Goal: Task Accomplishment & Management: Manage account settings

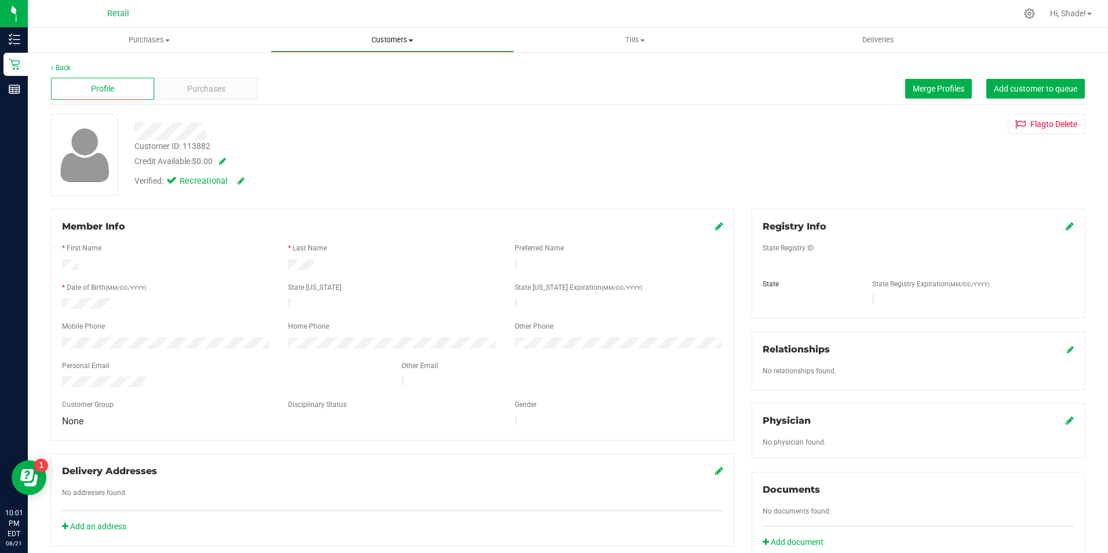
click at [369, 39] on span "Customers" at bounding box center [392, 40] width 242 height 10
click at [331, 67] on span "All customers" at bounding box center [312, 70] width 83 height 10
click at [929, 85] on span "Merge Profiles" at bounding box center [939, 88] width 52 height 9
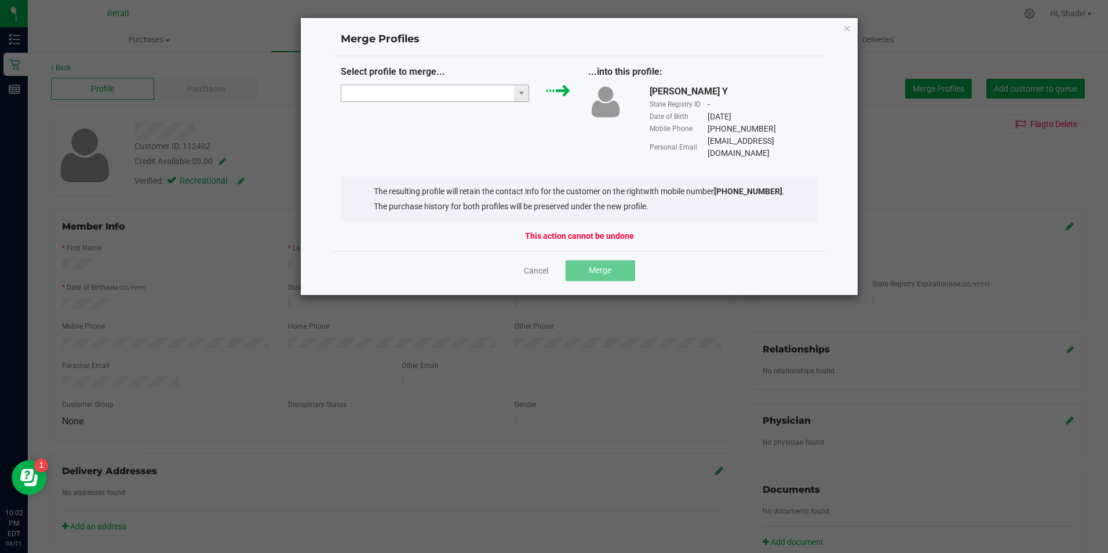
click at [469, 88] on input "NO DATA FOUND" at bounding box center [427, 93] width 173 height 16
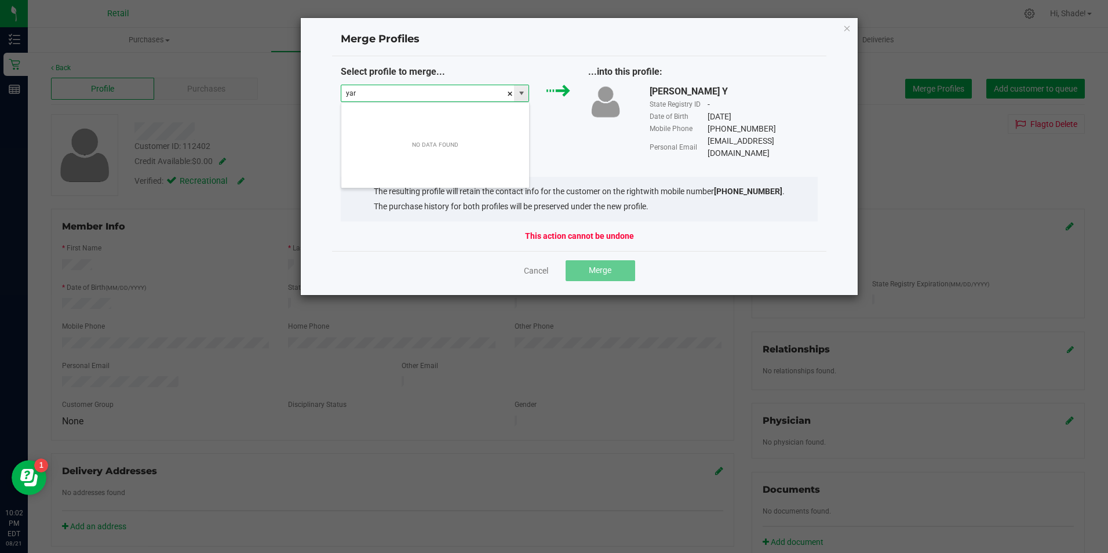
scroll to position [17, 188]
click at [443, 116] on li "Yarby C" at bounding box center [435, 114] width 188 height 20
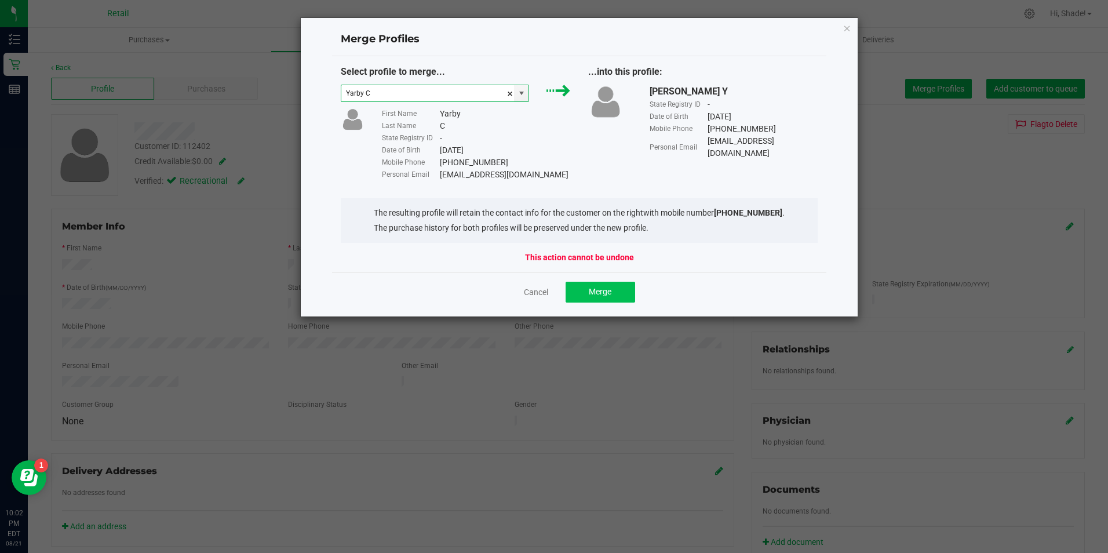
type input "Yarby C"
click at [589, 285] on button "Merge" at bounding box center [601, 292] width 70 height 21
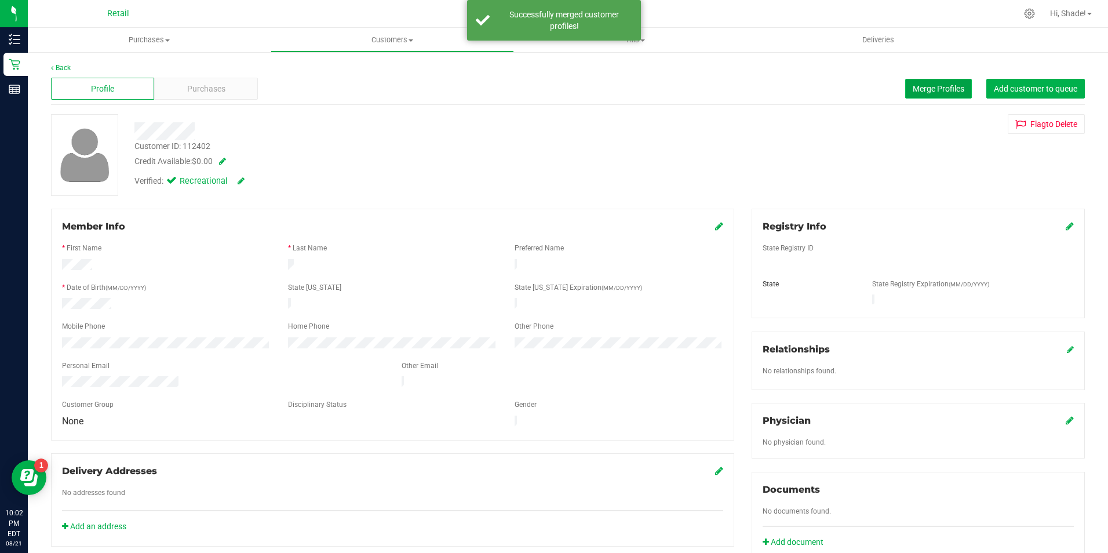
click at [913, 85] on span "Merge Profiles" at bounding box center [939, 88] width 52 height 9
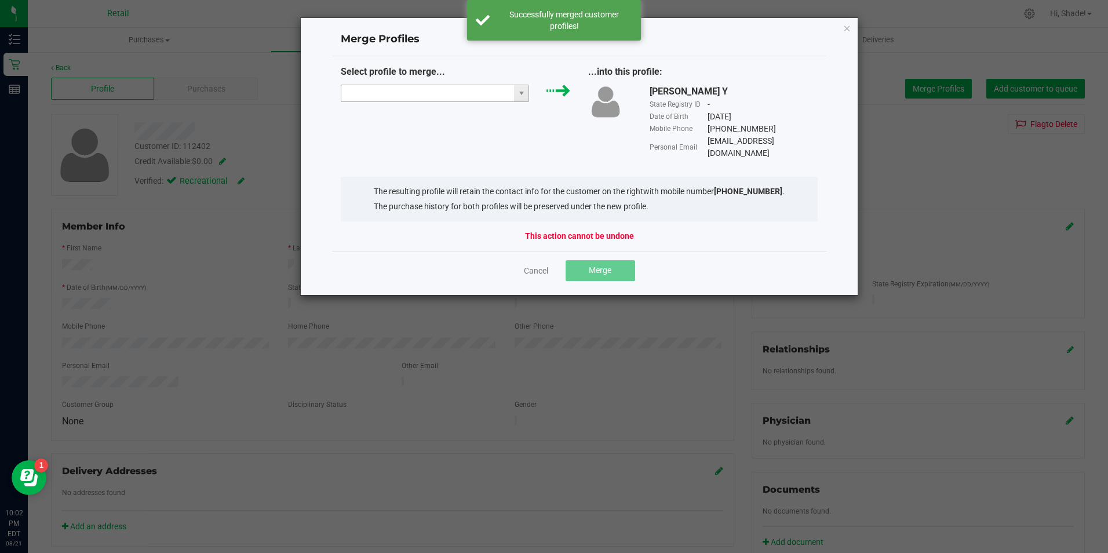
click at [498, 90] on input "NO DATA FOUND" at bounding box center [427, 93] width 173 height 16
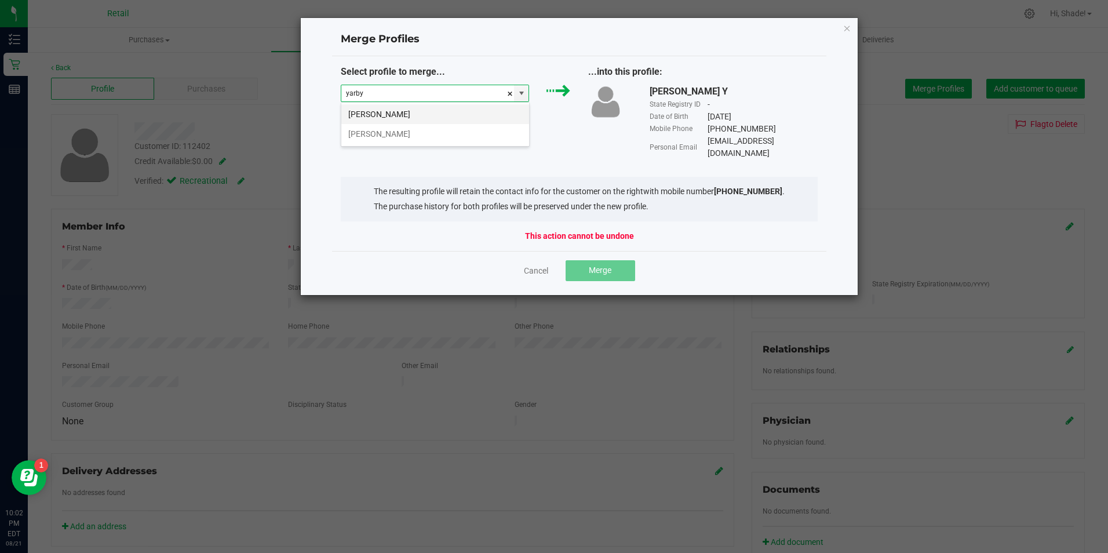
click at [427, 114] on li "[PERSON_NAME]" at bounding box center [435, 114] width 188 height 20
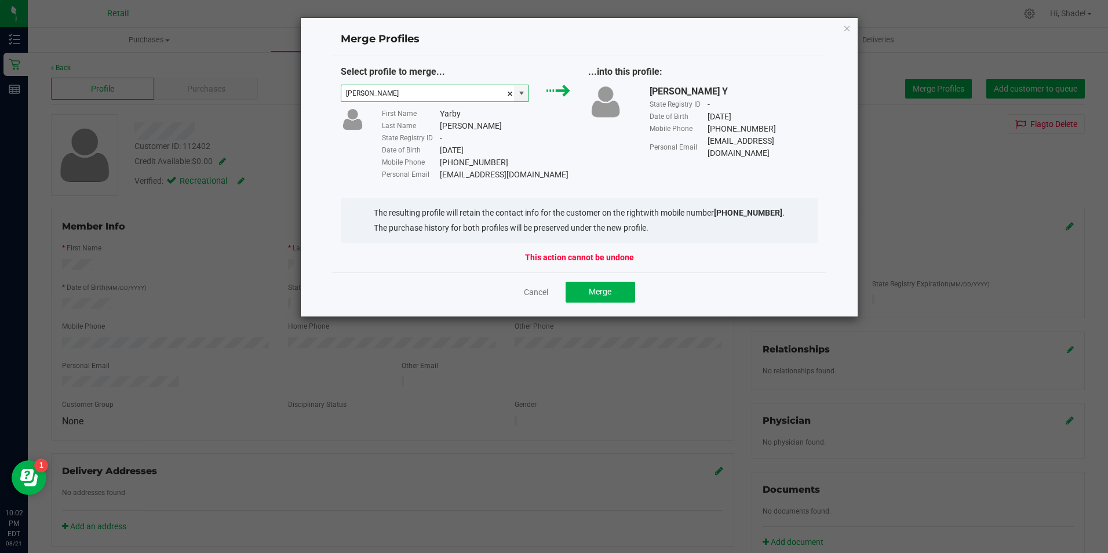
type input "[PERSON_NAME]"
drag, startPoint x: 547, startPoint y: 175, endPoint x: 441, endPoint y: 177, distance: 105.5
click at [441, 177] on div "Personal Email [EMAIL_ADDRESS][DOMAIN_NAME]" at bounding box center [476, 175] width 189 height 12
drag, startPoint x: 441, startPoint y: 177, endPoint x: 447, endPoint y: 176, distance: 6.5
copy div "[EMAIL_ADDRESS][DOMAIN_NAME]"
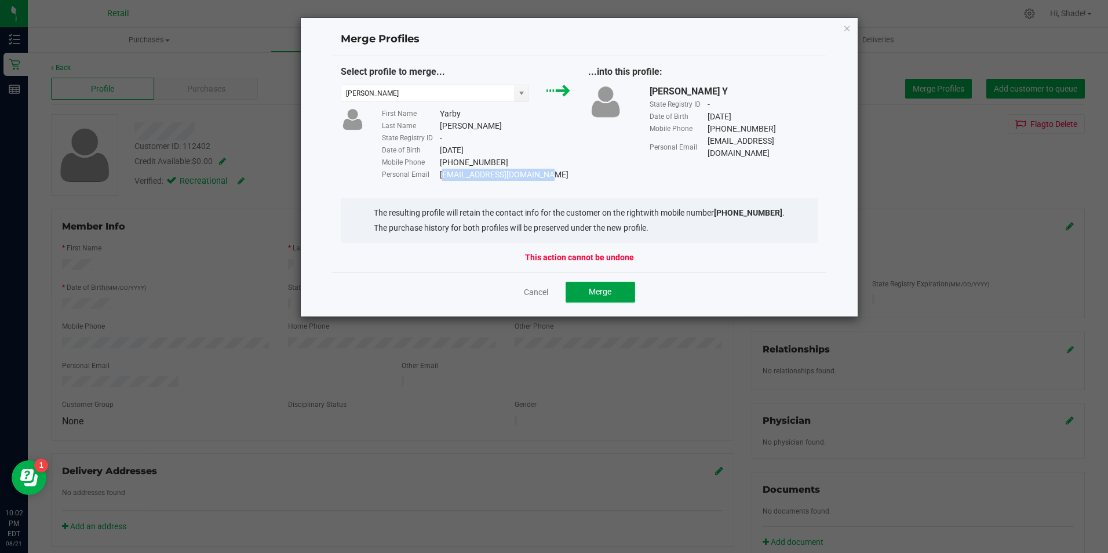
click at [580, 290] on button "Merge" at bounding box center [601, 292] width 70 height 21
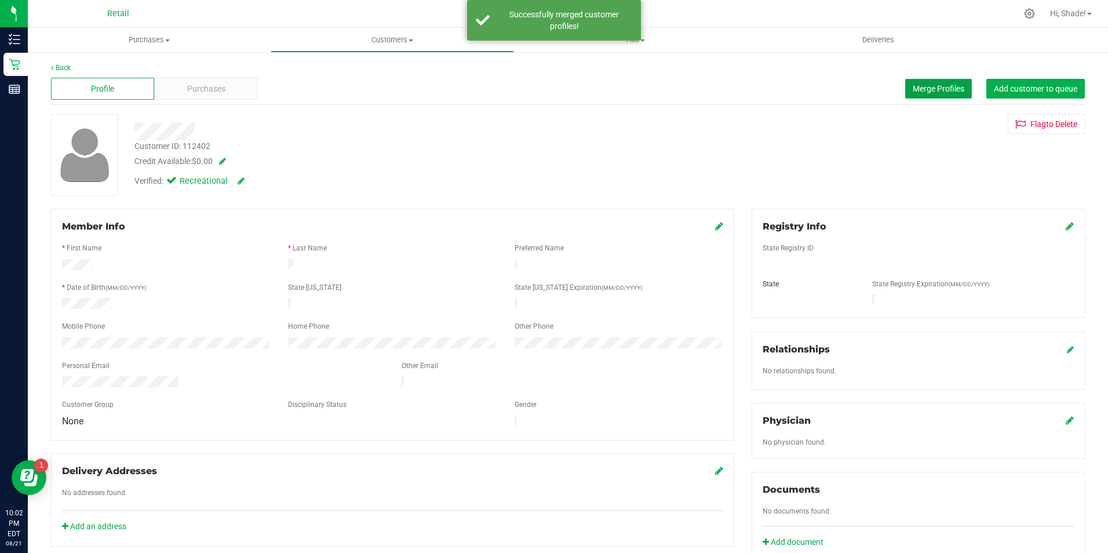
click at [926, 85] on span "Merge Profiles" at bounding box center [939, 88] width 52 height 9
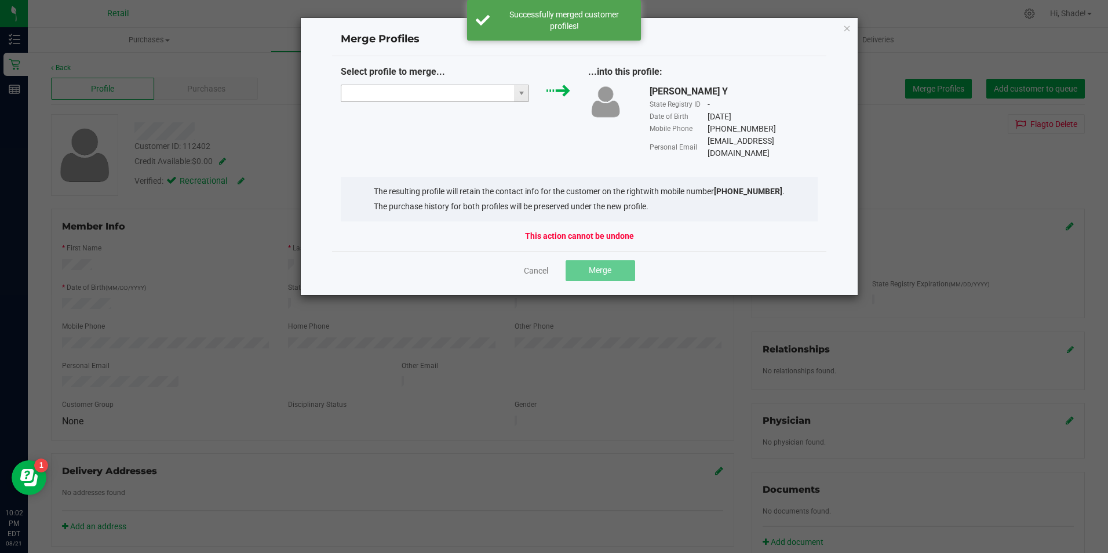
click at [461, 93] on input "NO DATA FOUND" at bounding box center [427, 93] width 173 height 16
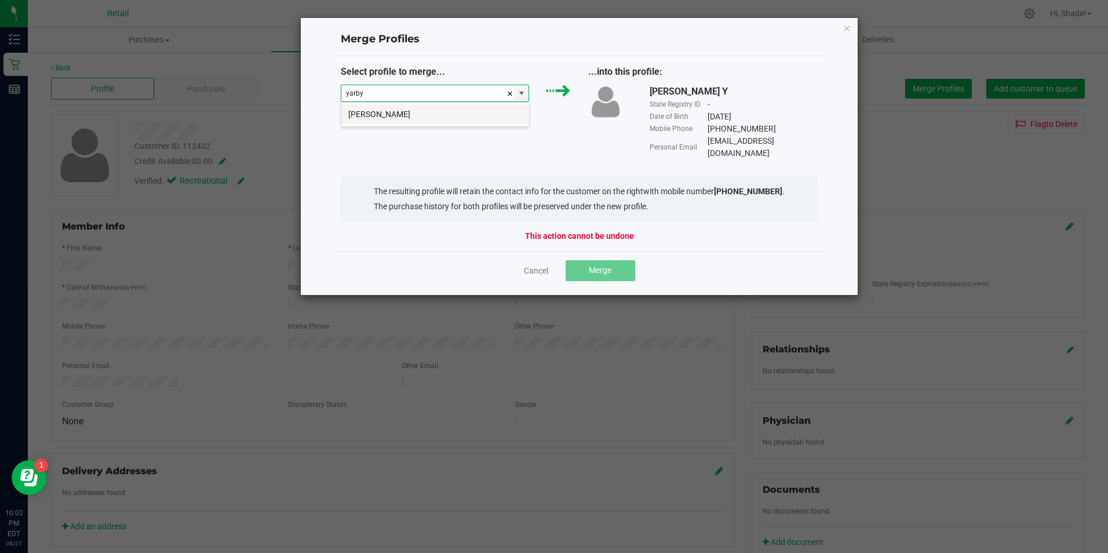
click at [467, 112] on li "[PERSON_NAME]" at bounding box center [435, 114] width 188 height 20
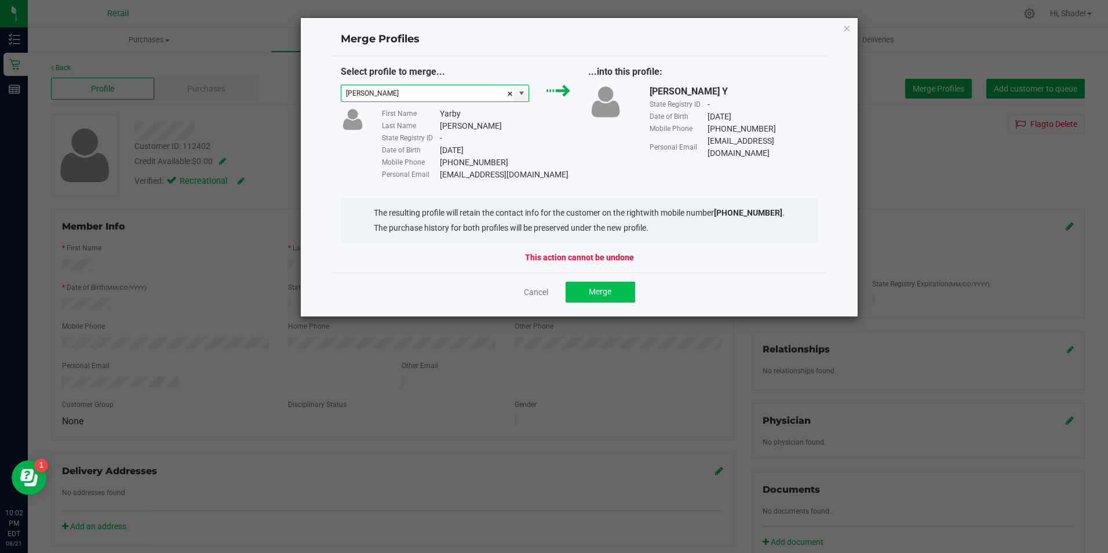
type input "[PERSON_NAME]"
click at [598, 289] on span "Merge" at bounding box center [600, 291] width 23 height 9
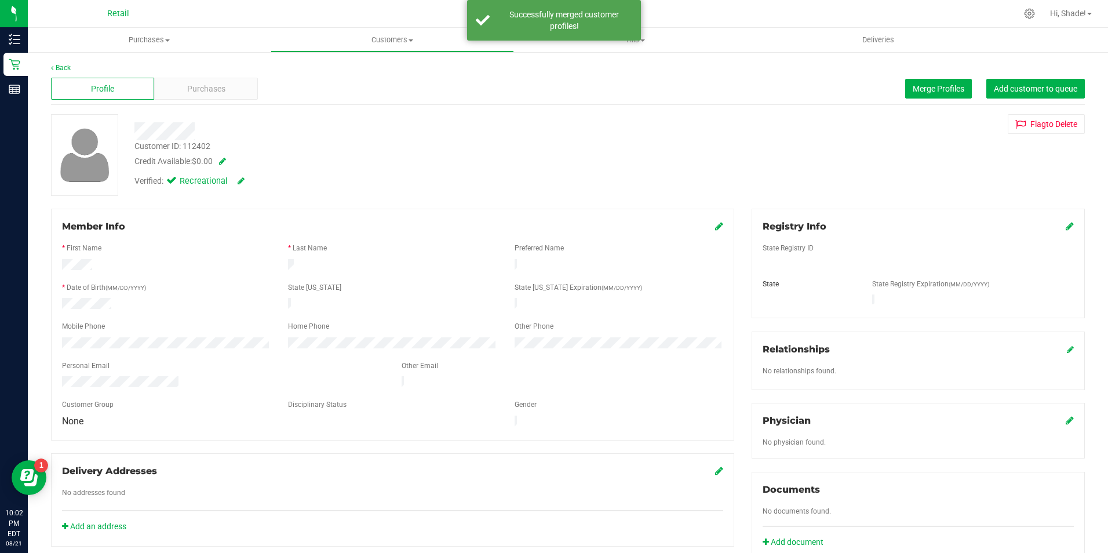
click at [715, 224] on icon at bounding box center [719, 225] width 8 height 9
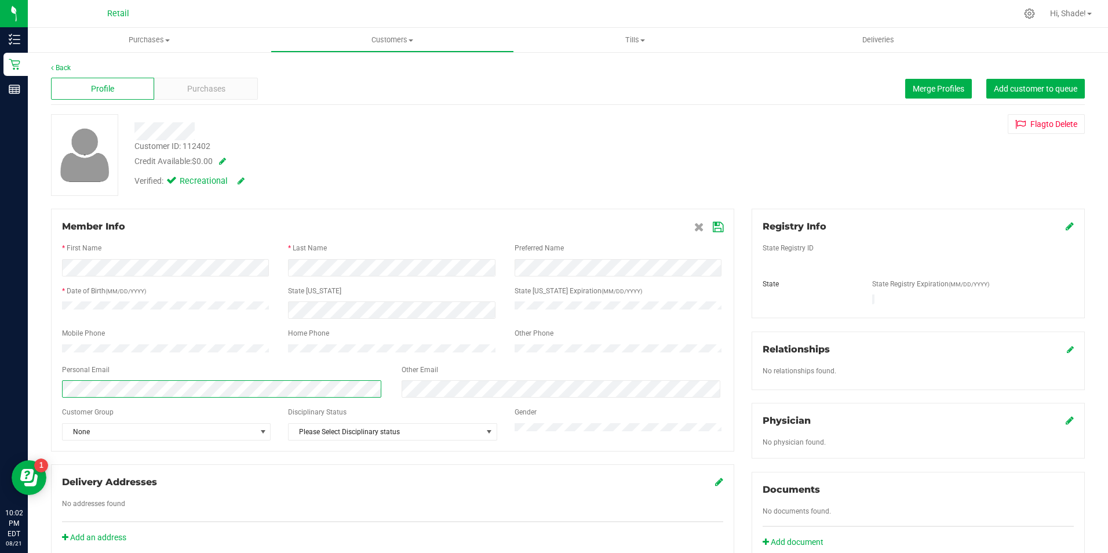
click at [28, 387] on div "Back Profile Purchases Merge Profiles Add customer to queue Customer ID: 112402…" at bounding box center [568, 443] width 1080 height 784
click at [713, 226] on icon at bounding box center [718, 227] width 10 height 9
